Goal: Task Accomplishment & Management: Use online tool/utility

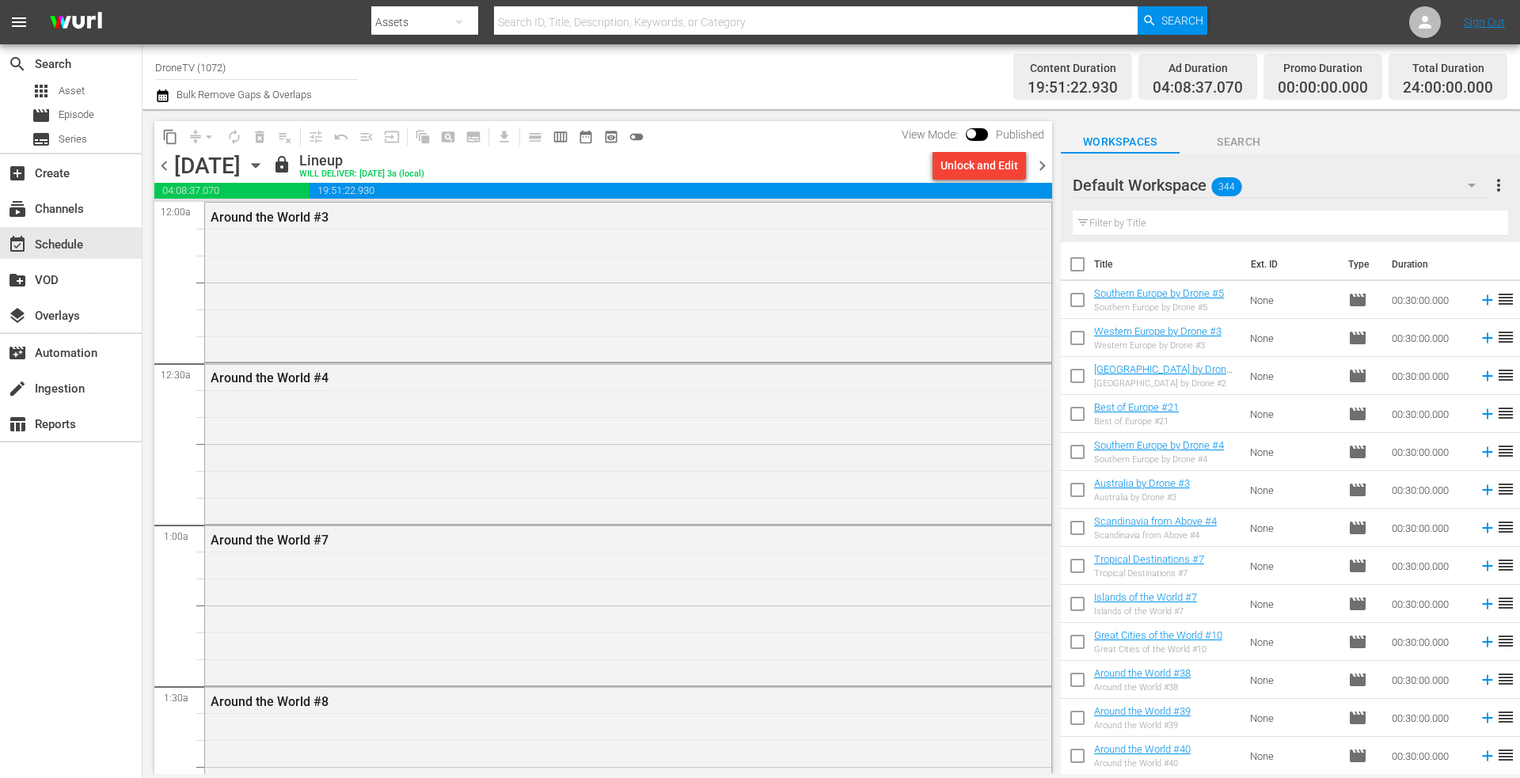
click at [264, 165] on icon "button" at bounding box center [255, 165] width 17 height 17
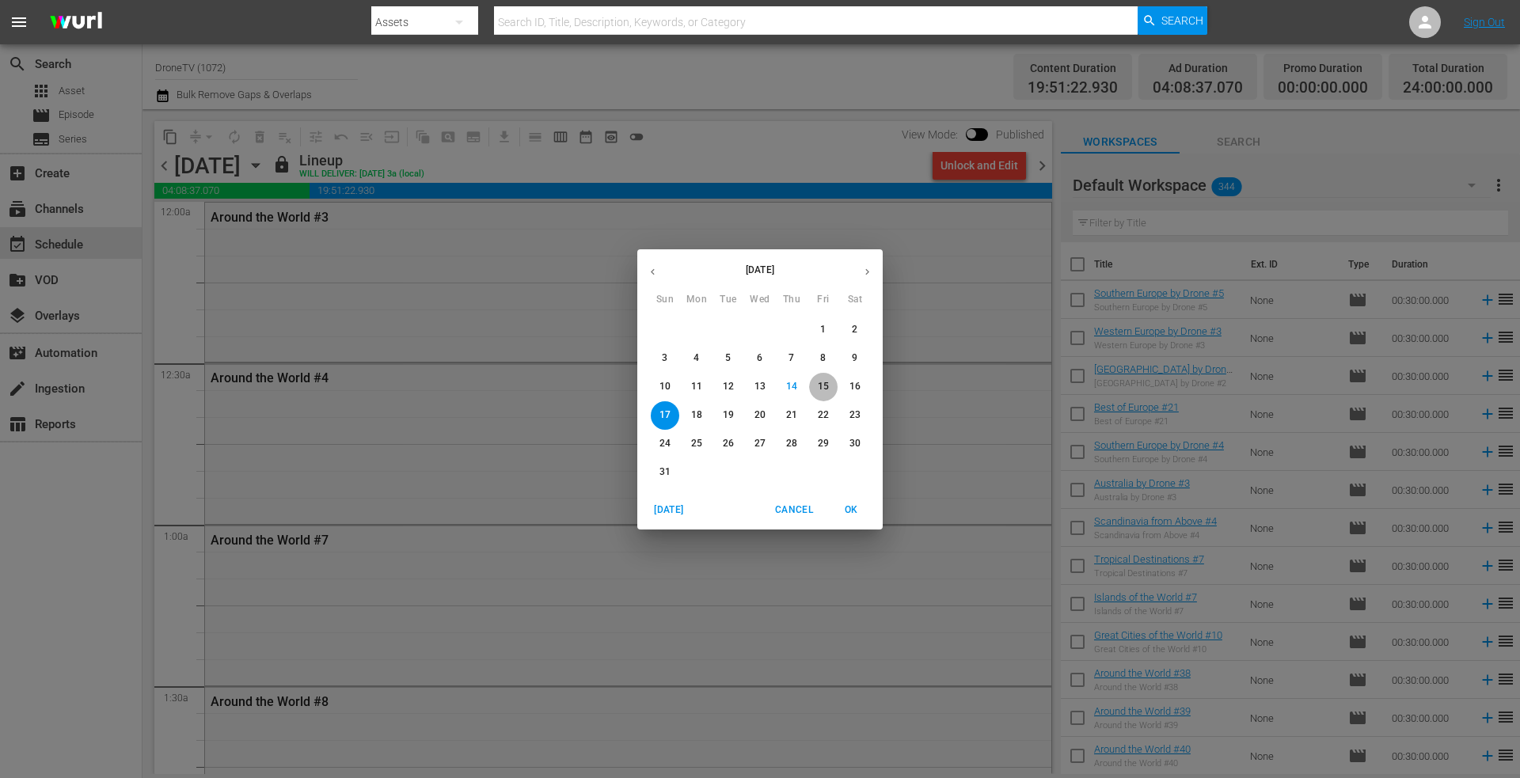
click at [824, 385] on p "15" at bounding box center [823, 386] width 11 height 13
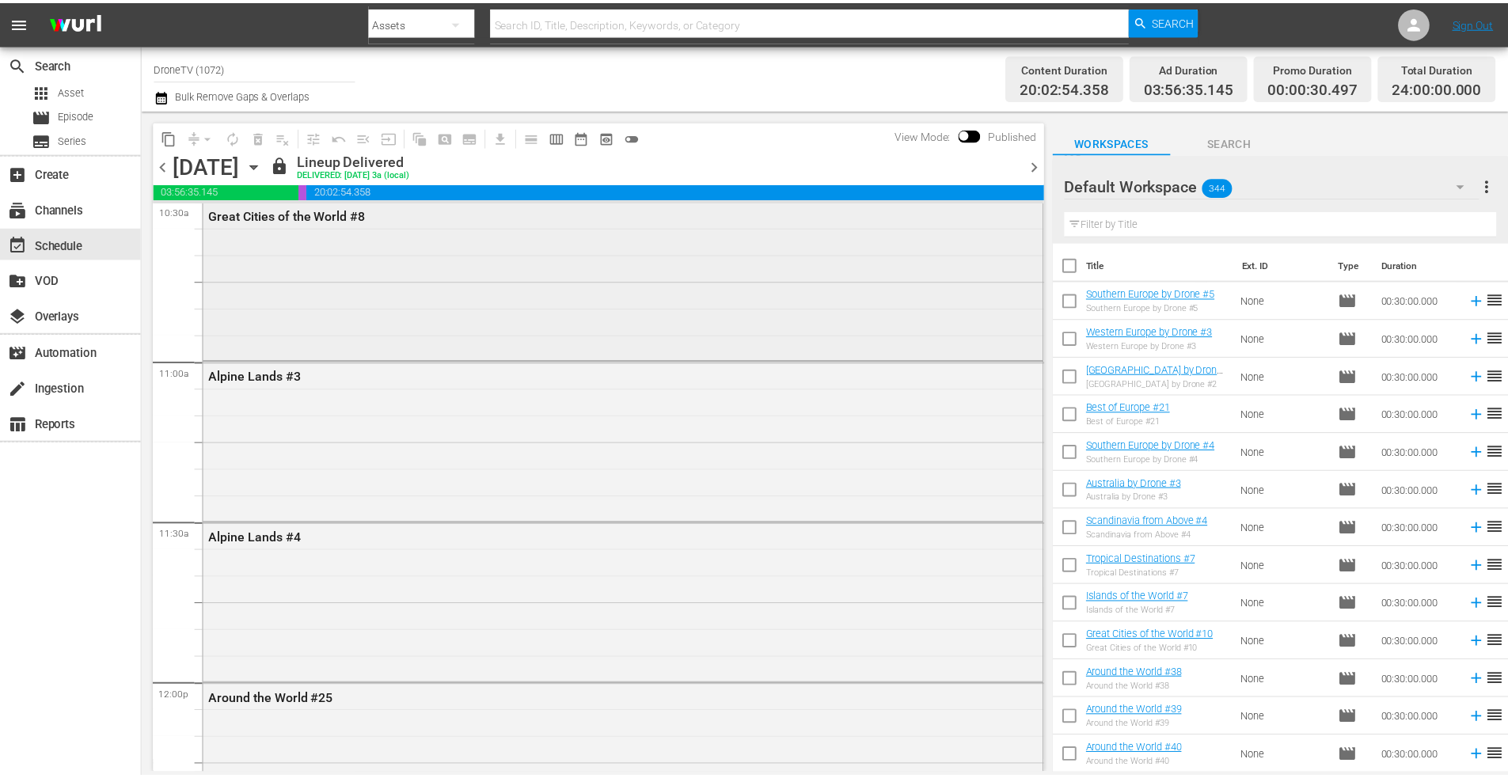
scroll to position [3405, 0]
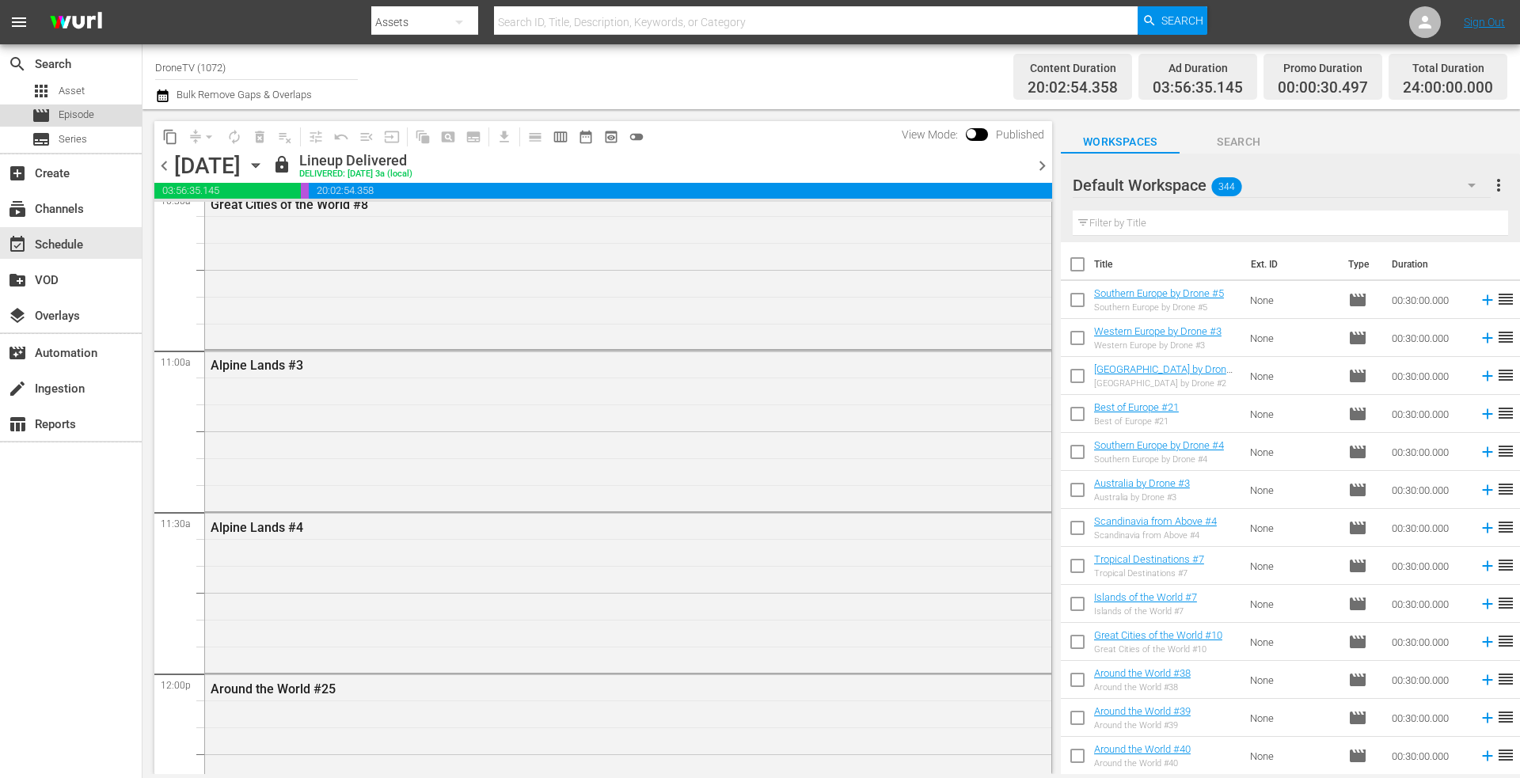
click at [74, 119] on span "Episode" at bounding box center [77, 115] width 36 height 16
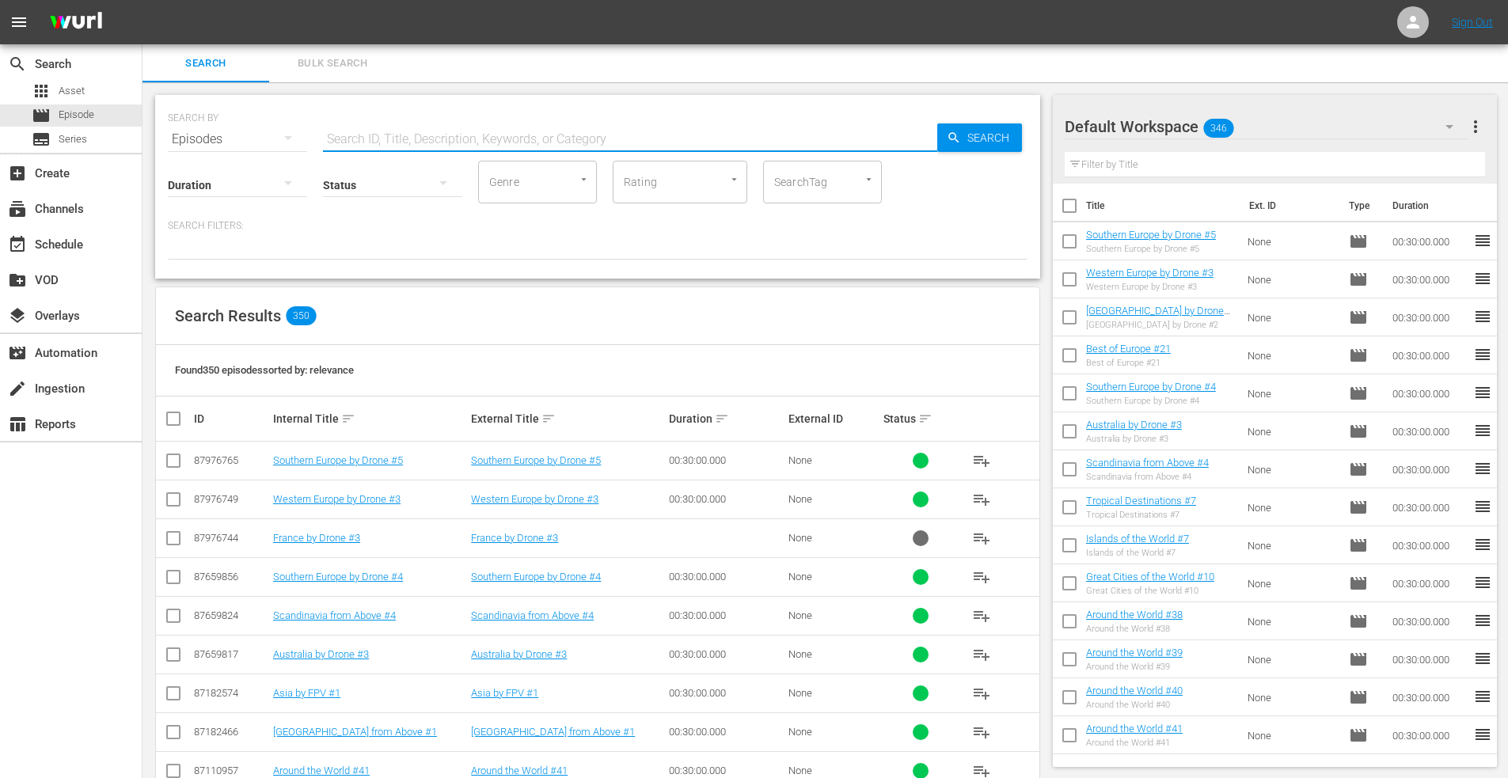
click at [356, 135] on input "text" at bounding box center [630, 139] width 614 height 38
type input "fpv highlights"
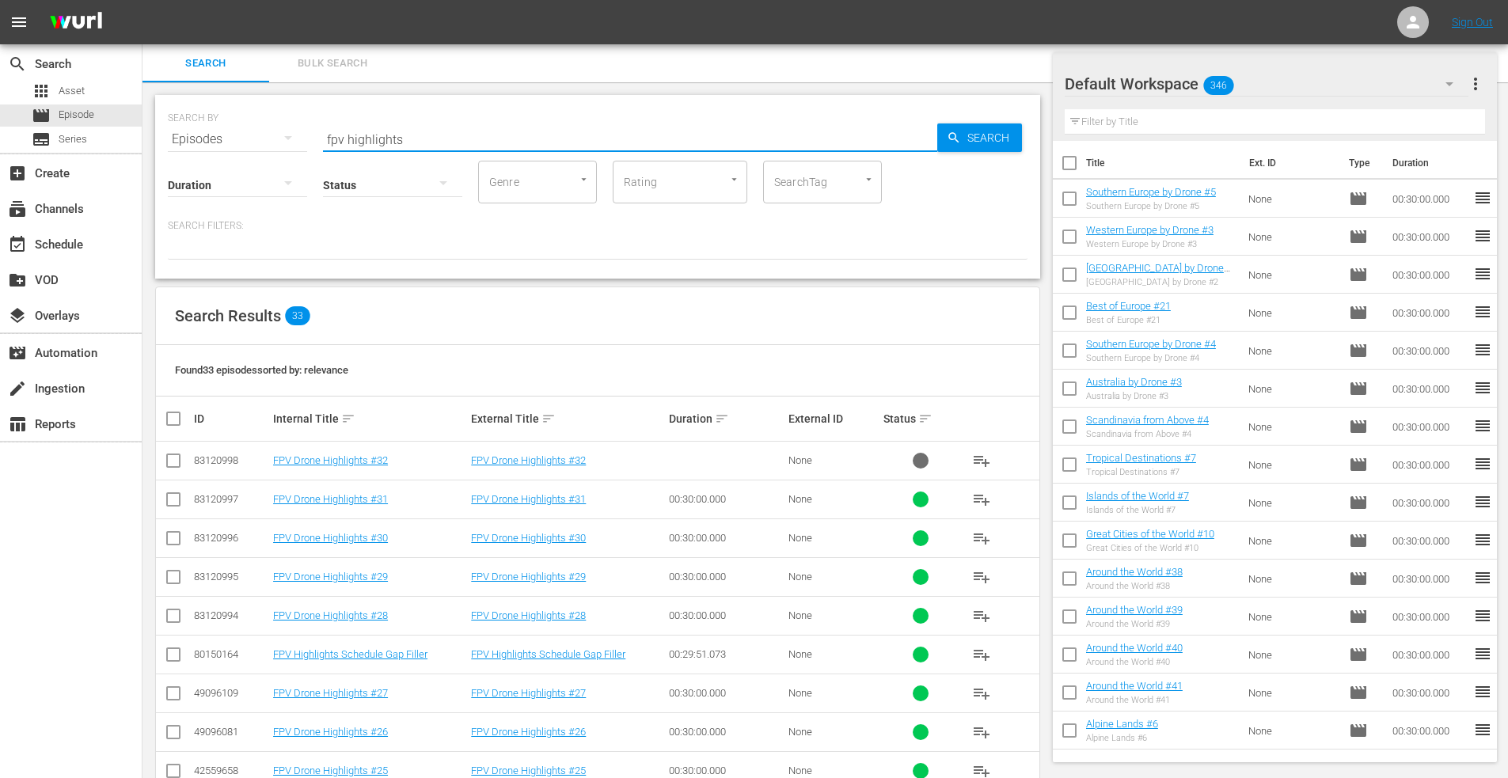
scroll to position [475, 0]
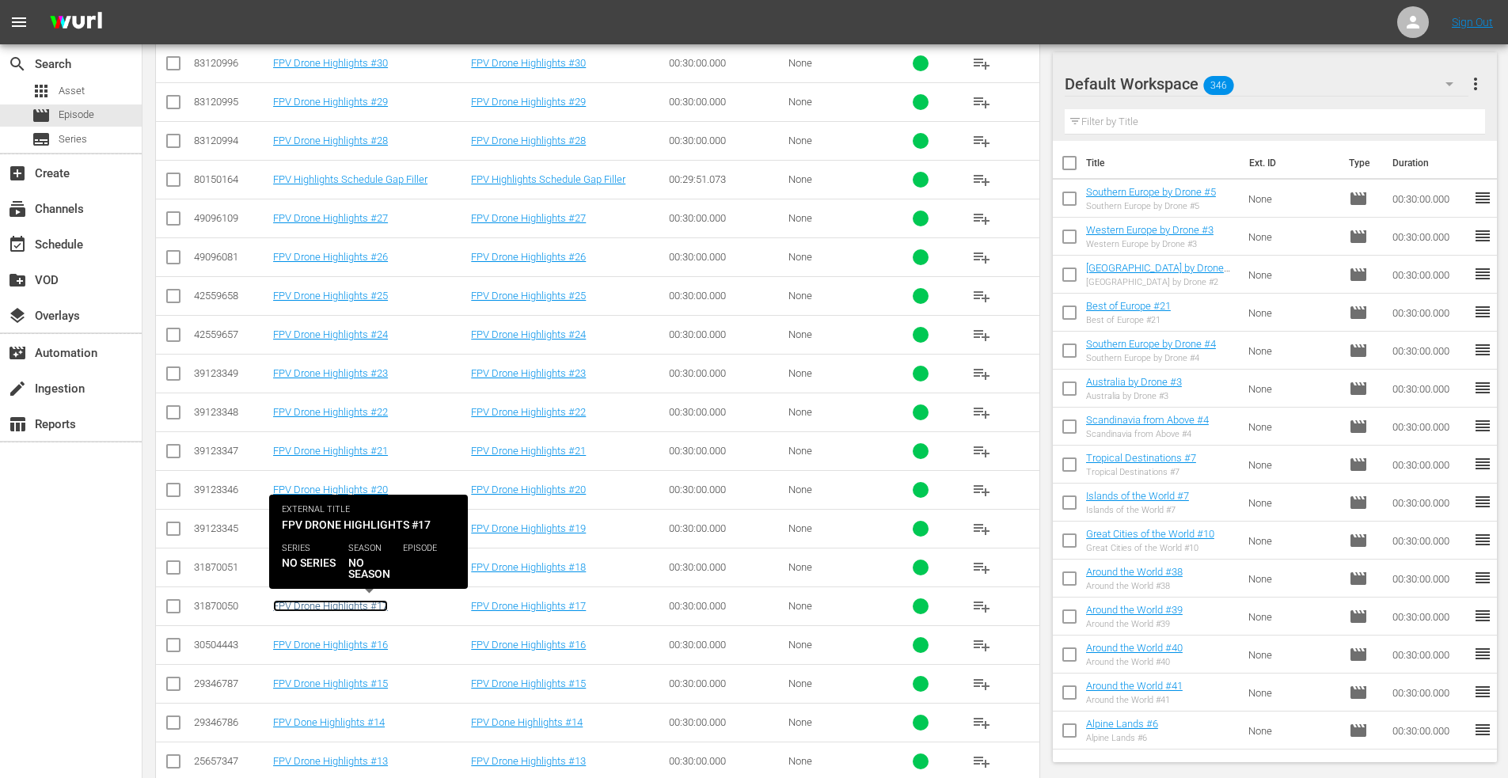
click at [302, 603] on link "FPV Drone Highlights #17" at bounding box center [330, 606] width 115 height 12
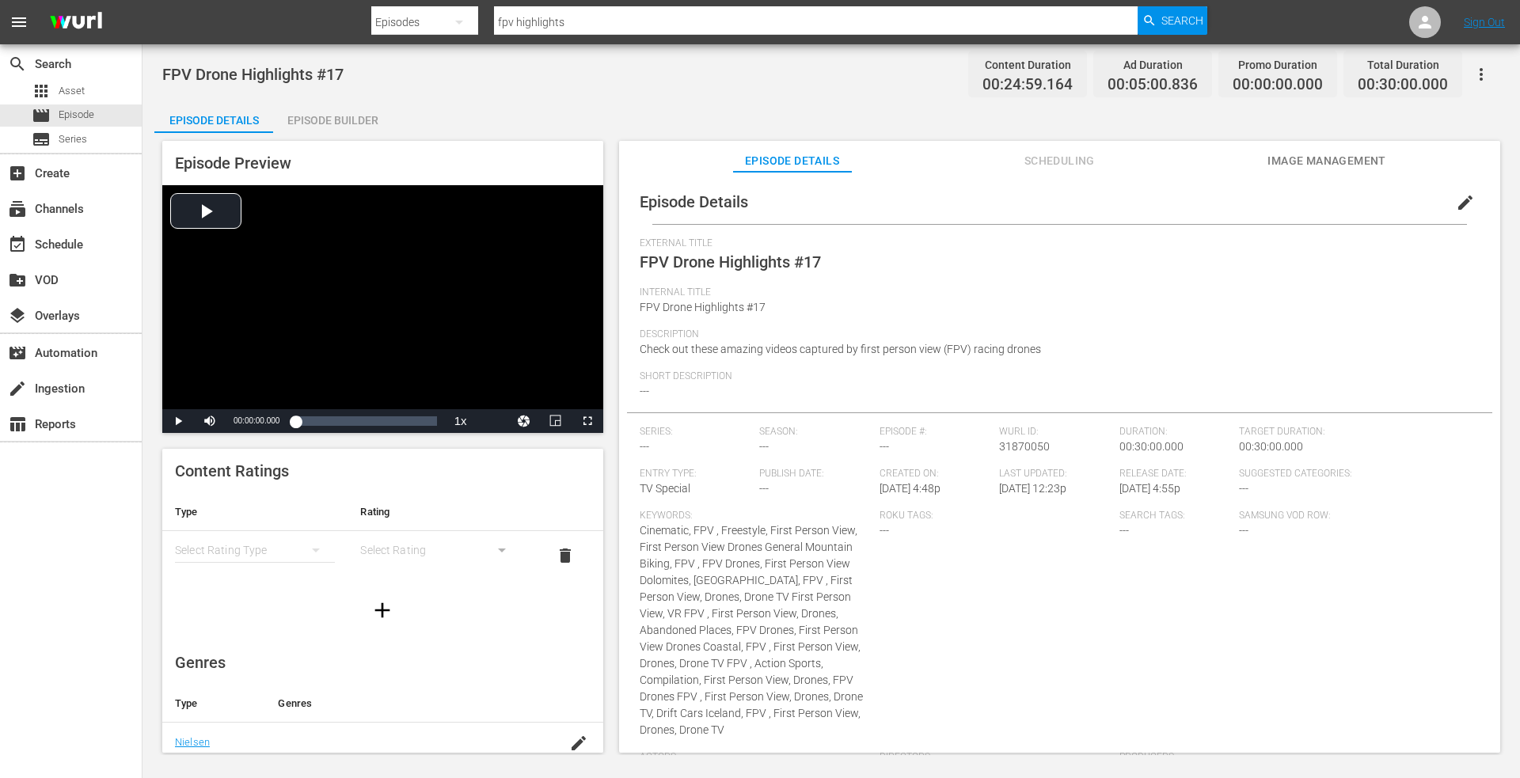
click at [1348, 158] on span "Image Management" at bounding box center [1327, 161] width 119 height 20
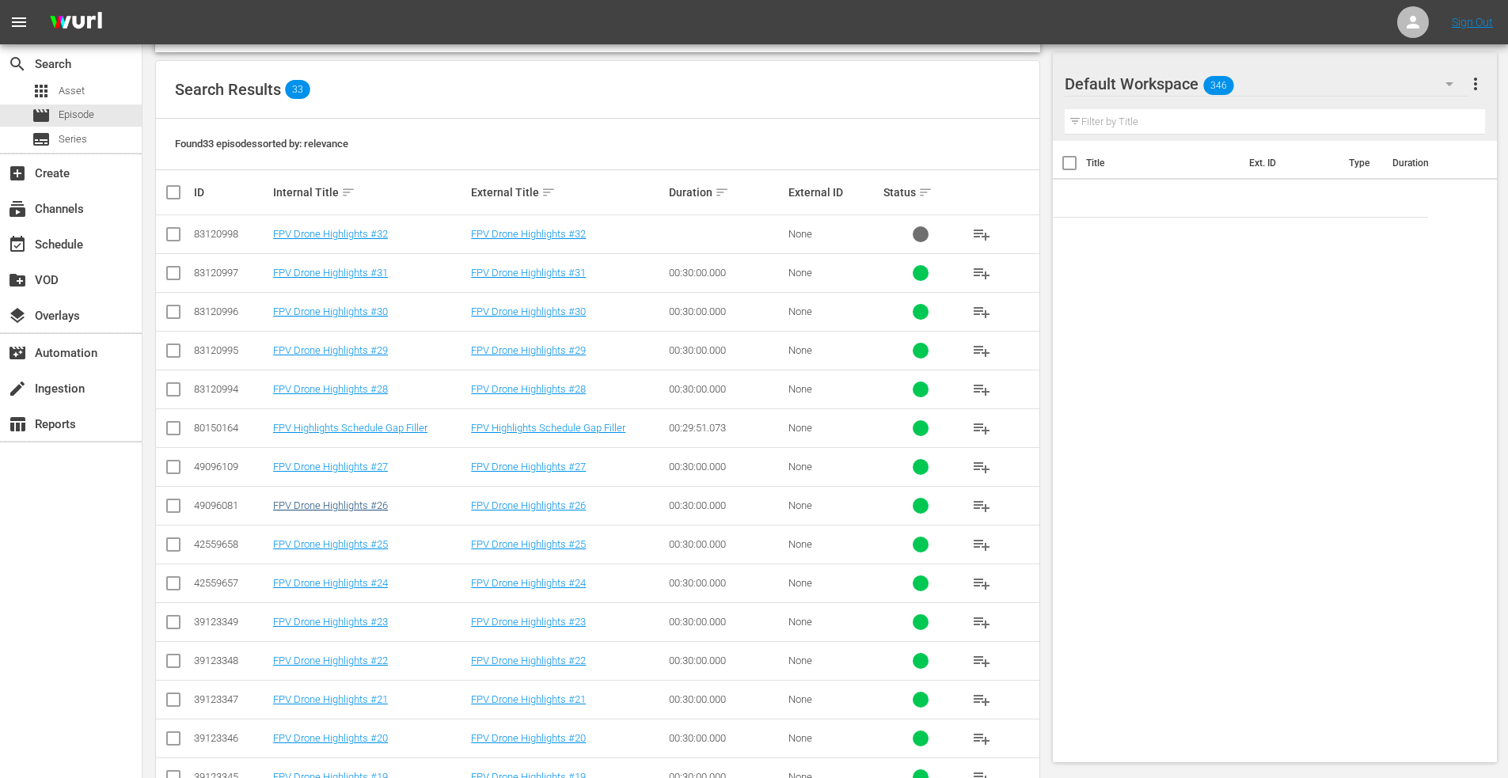
scroll to position [318, 0]
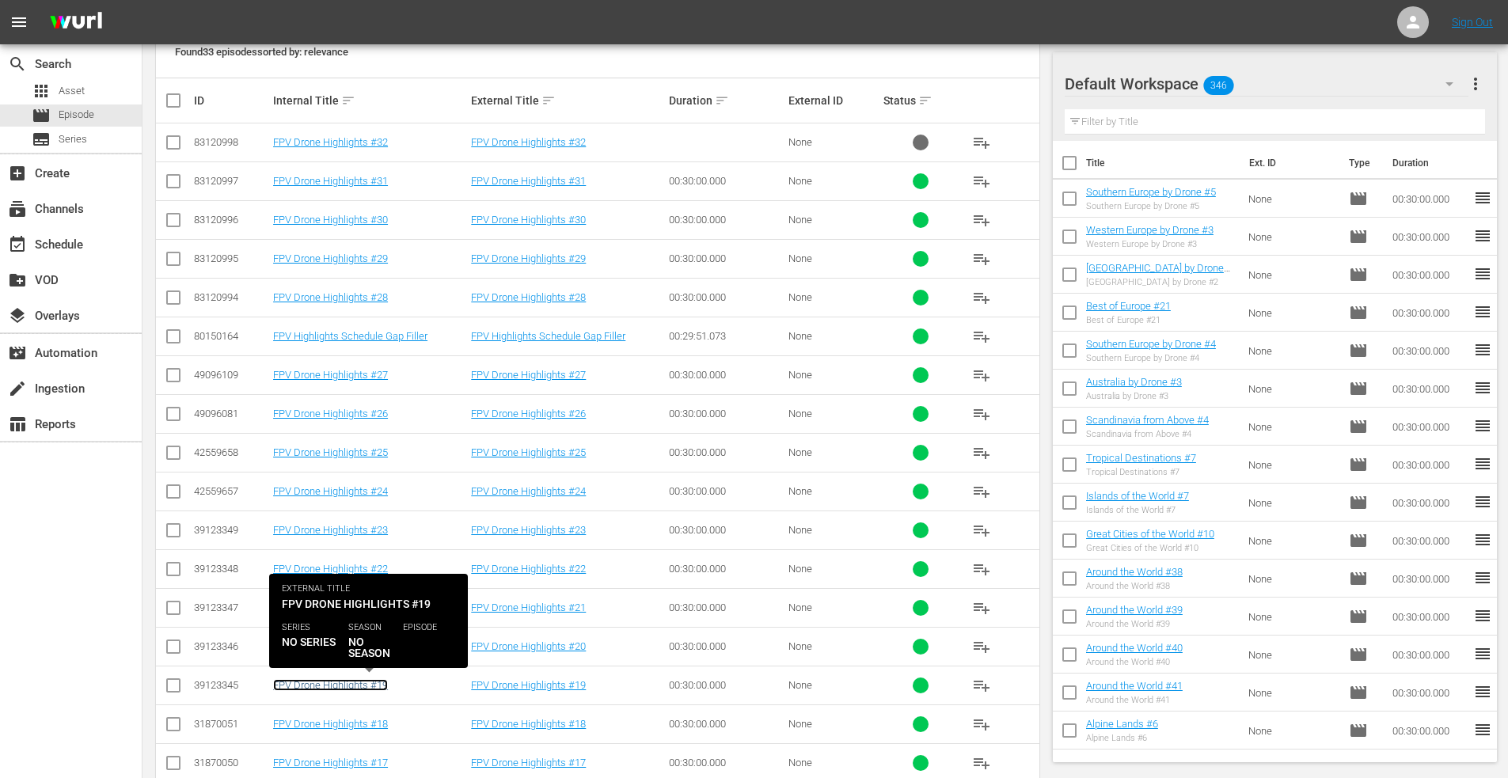
click at [320, 686] on link "FPV Drone Highlights #19" at bounding box center [330, 685] width 115 height 12
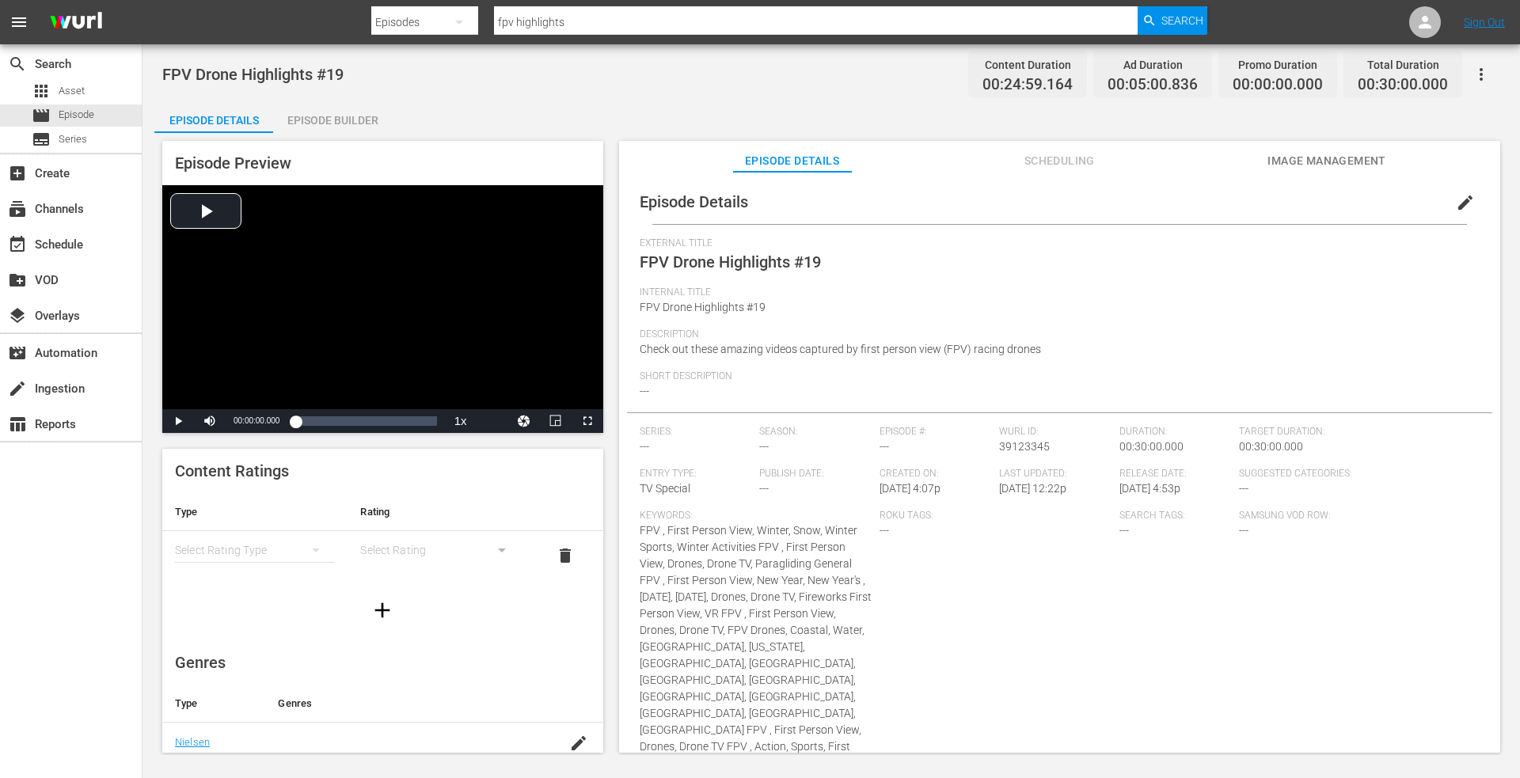
click at [1324, 158] on span "Image Management" at bounding box center [1327, 161] width 119 height 20
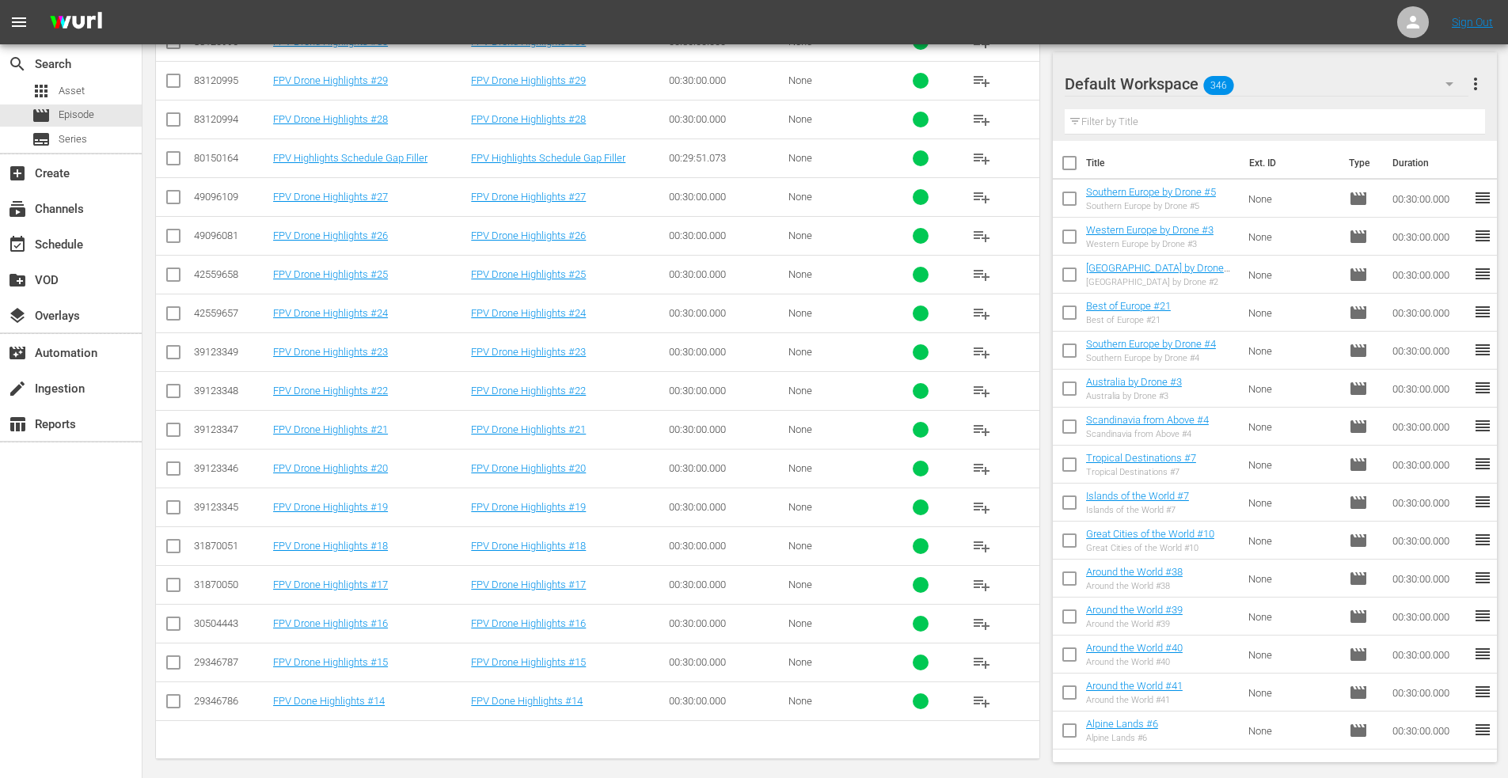
scroll to position [507, 0]
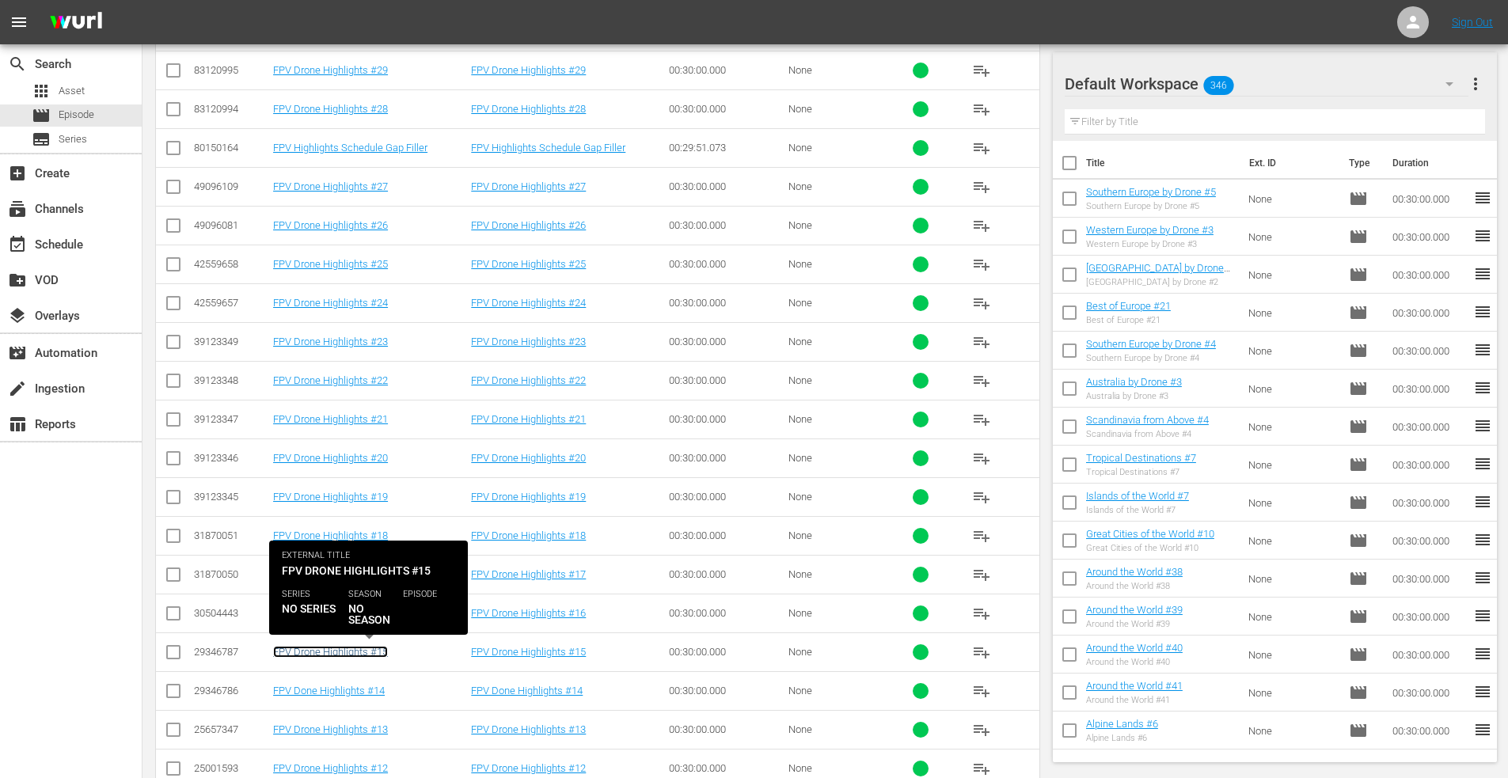
click at [323, 652] on link "FPV Drone Highlights #15" at bounding box center [330, 652] width 115 height 12
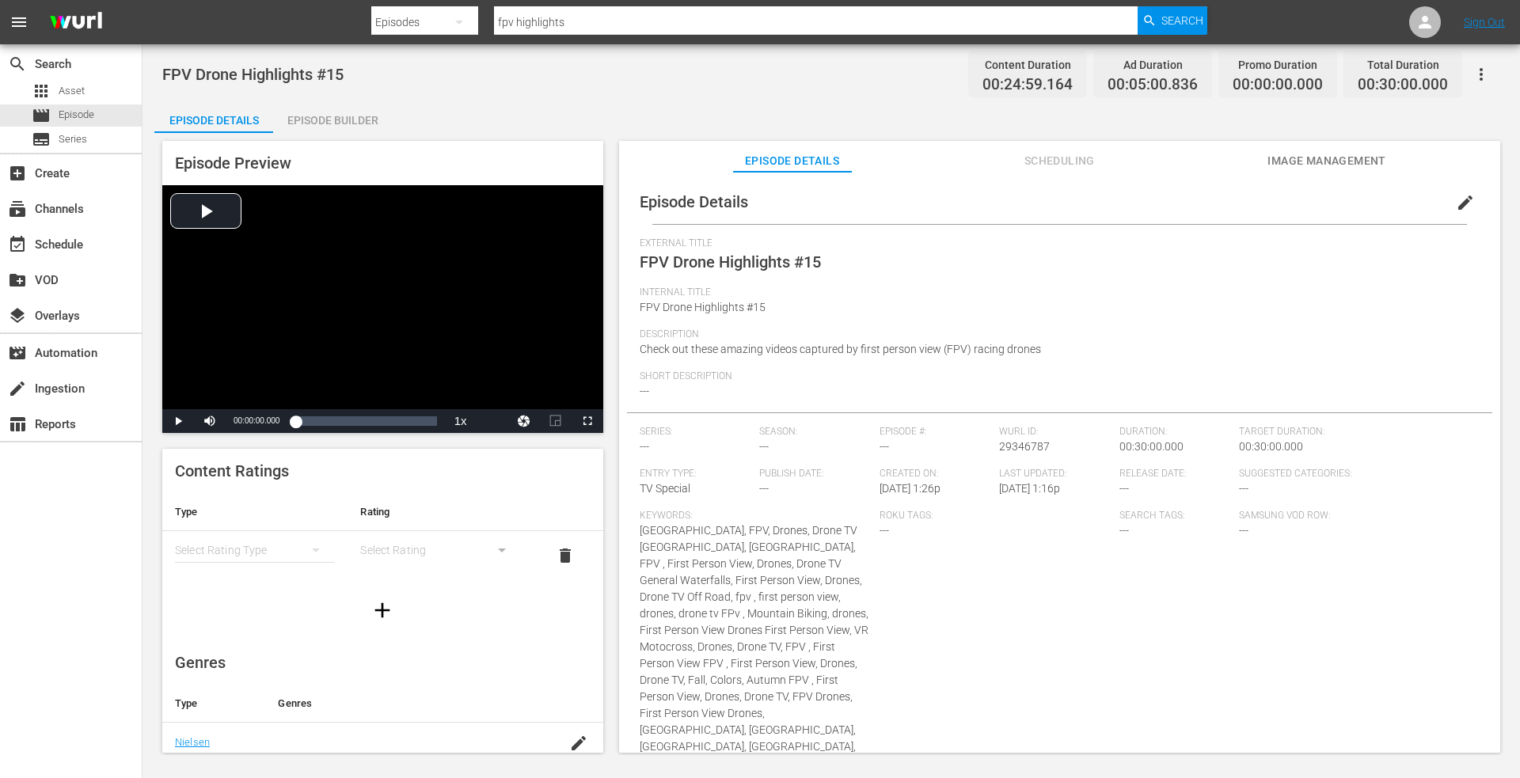
click at [1335, 160] on span "Image Management" at bounding box center [1327, 161] width 119 height 20
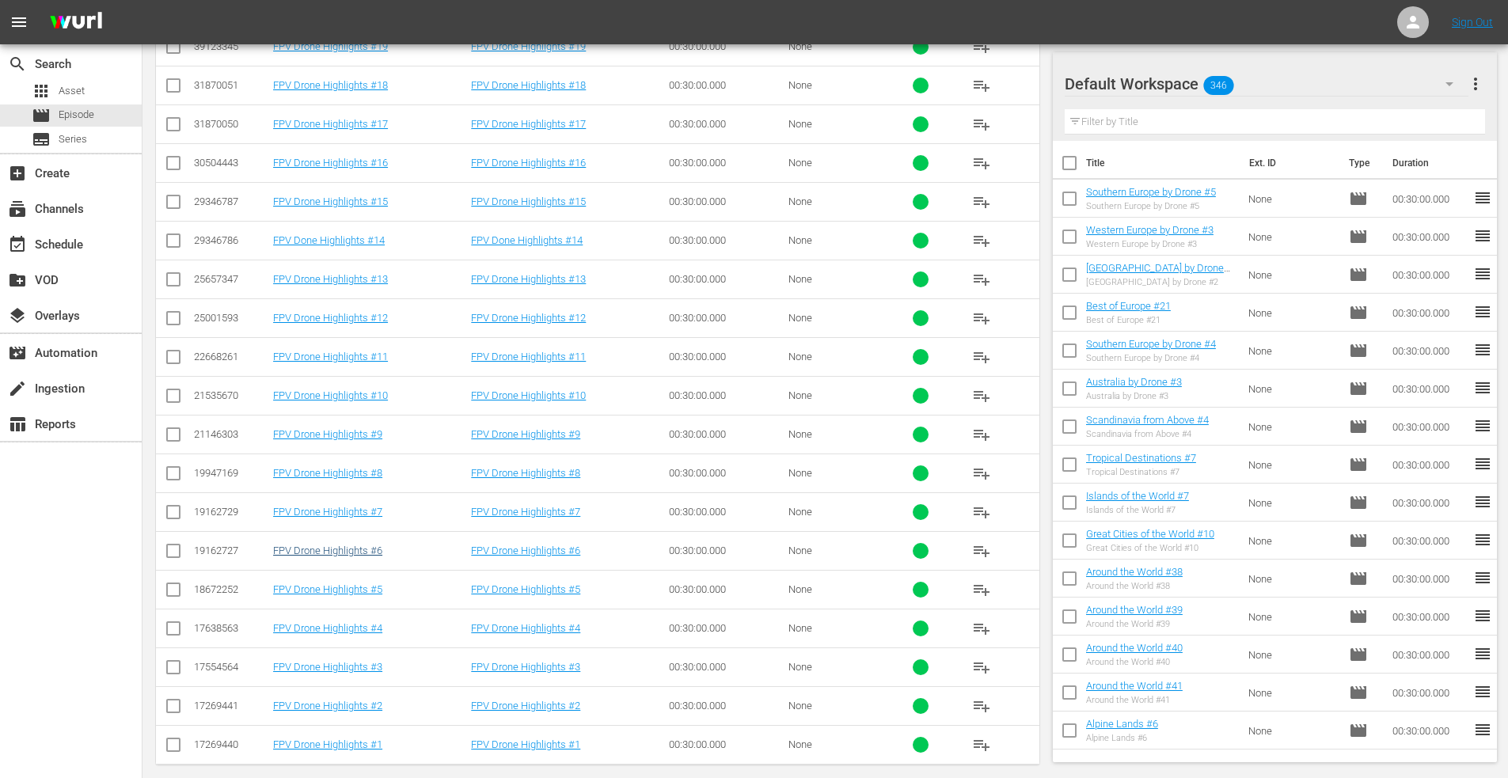
scroll to position [973, 0]
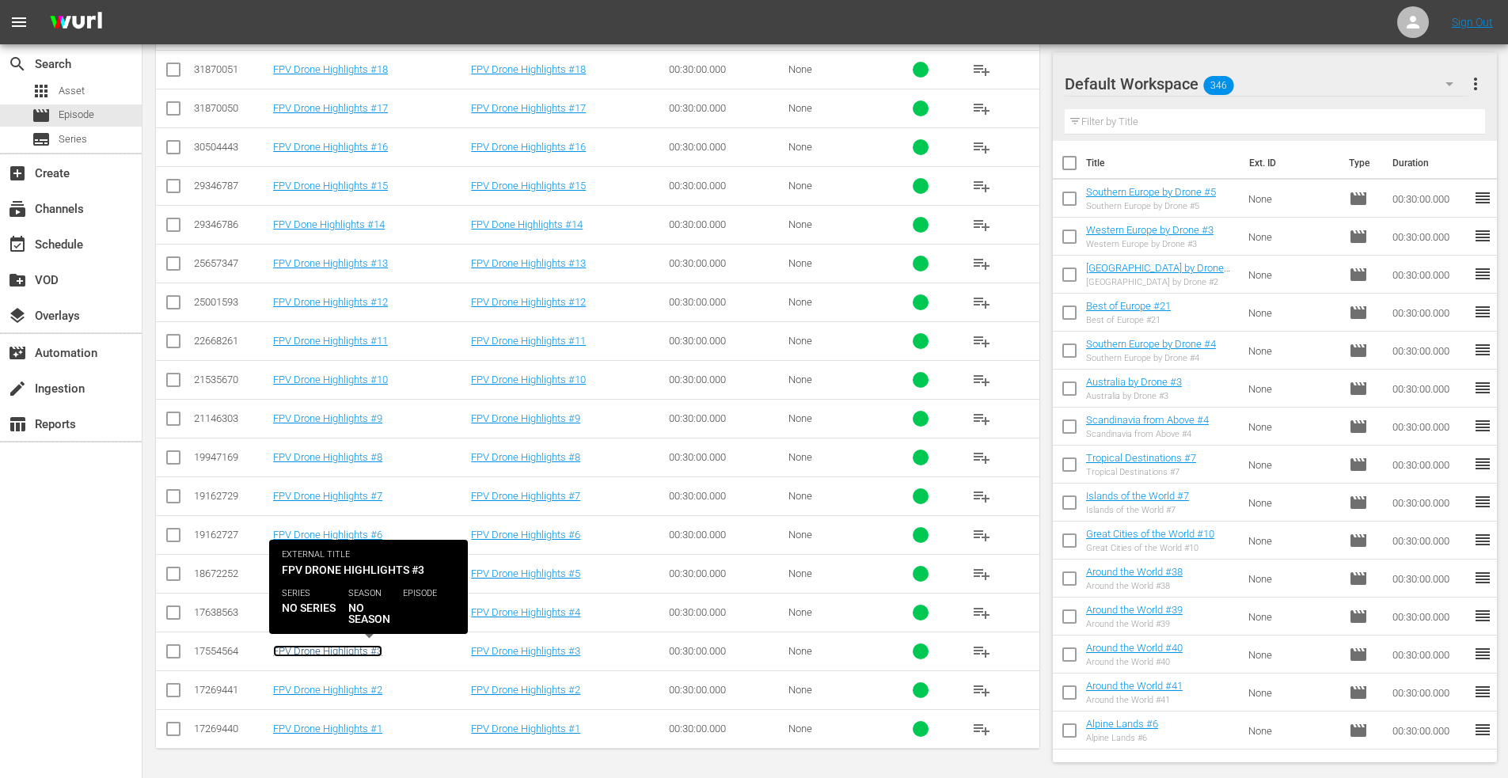
click at [323, 646] on link "FPV Drone Highlights #3" at bounding box center [327, 651] width 109 height 12
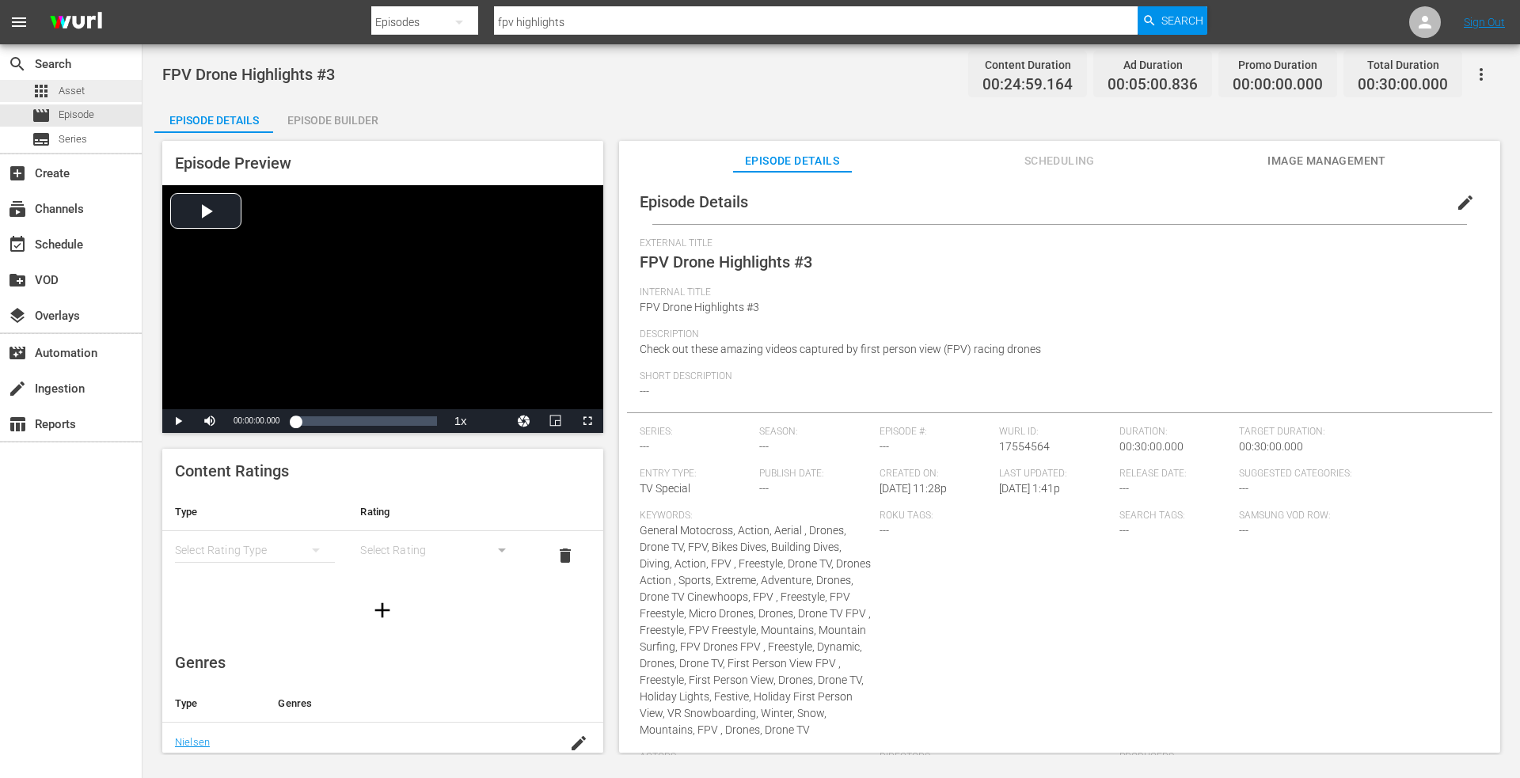
click at [87, 89] on div "apps Asset" at bounding box center [71, 91] width 142 height 22
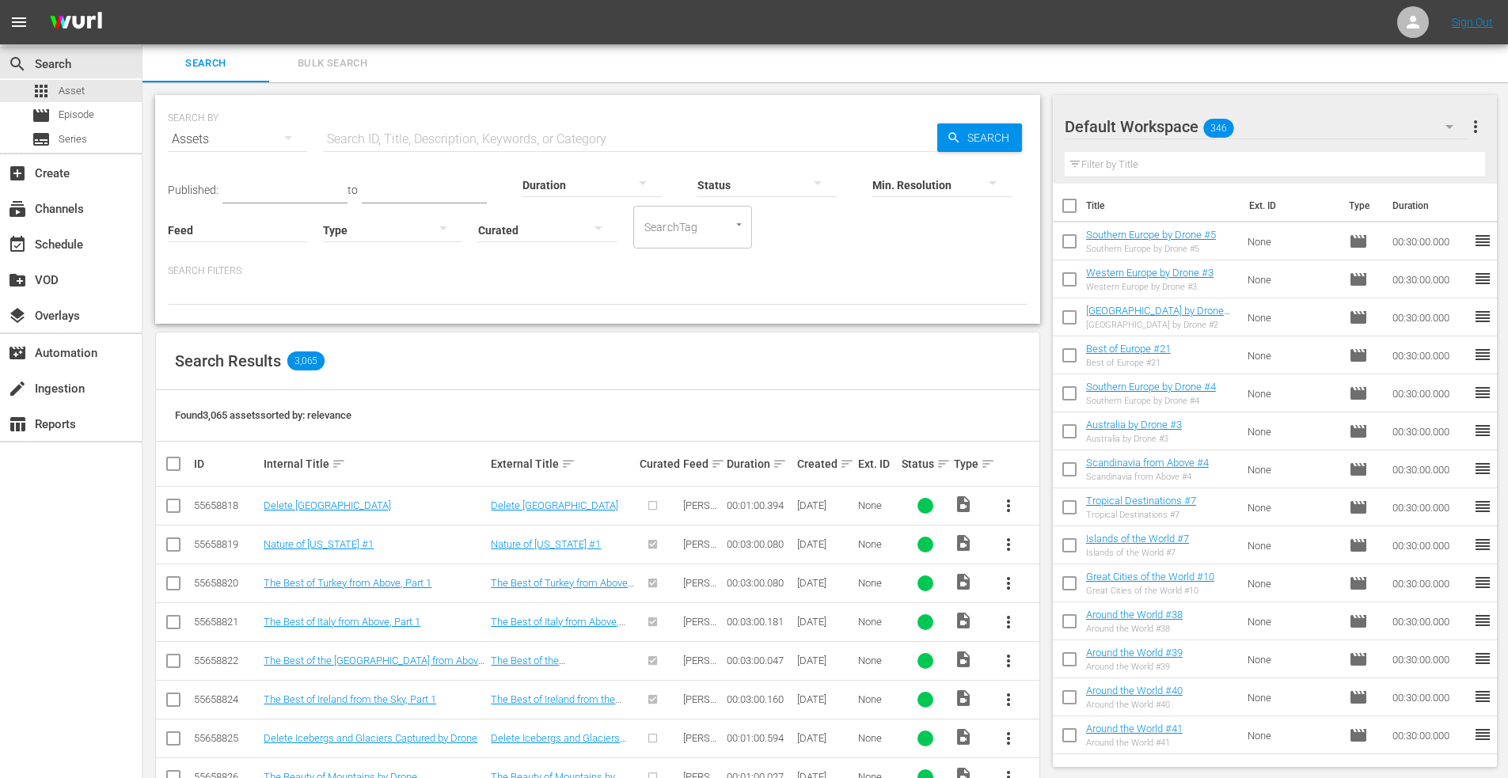
click at [381, 135] on input "text" at bounding box center [630, 139] width 614 height 38
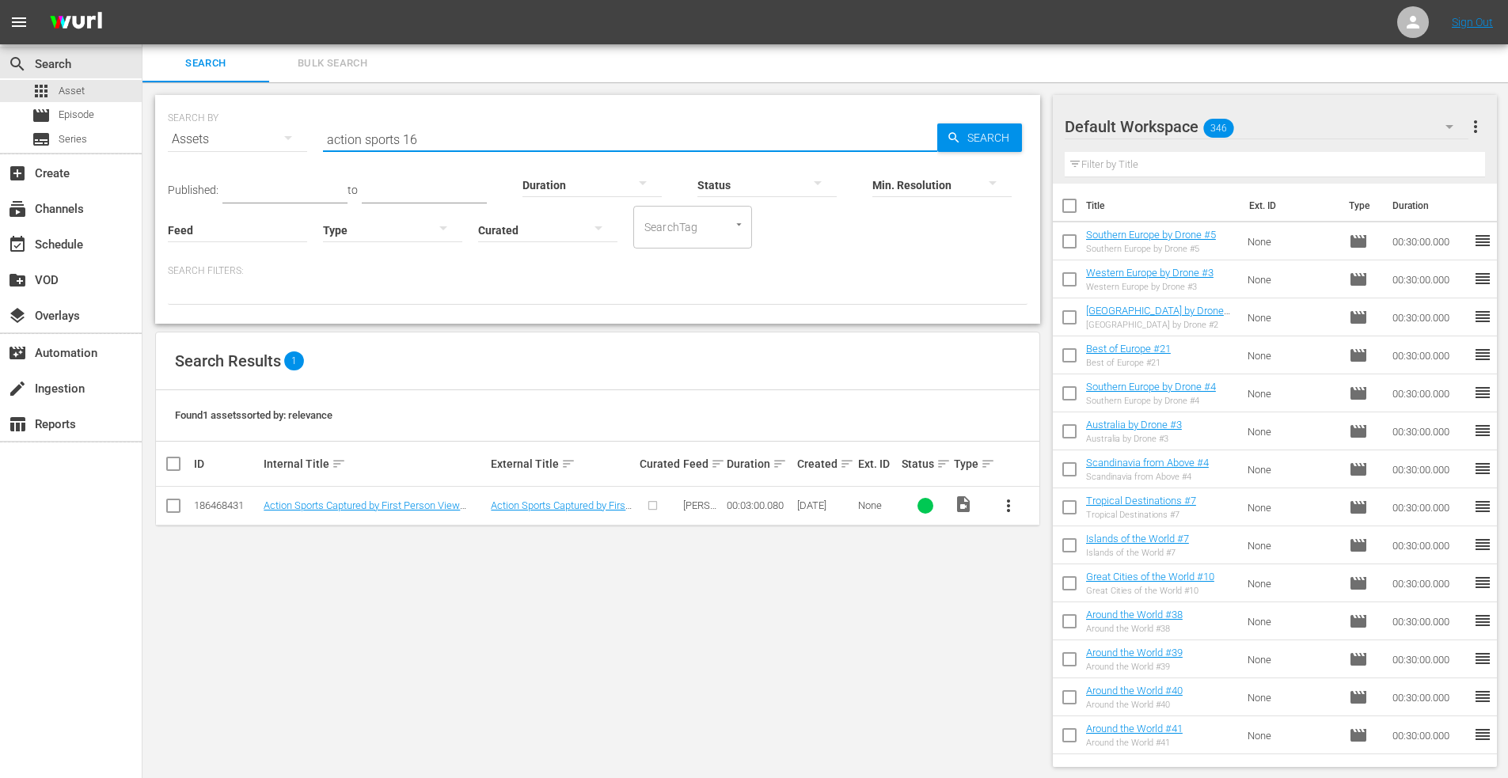
type input "action sports 16"
